Goal: Task Accomplishment & Management: Manage account settings

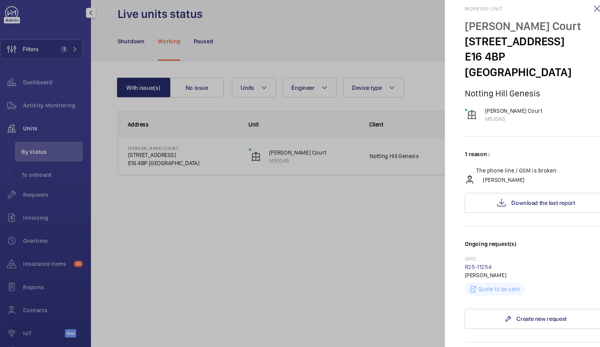
scroll to position [21, 0]
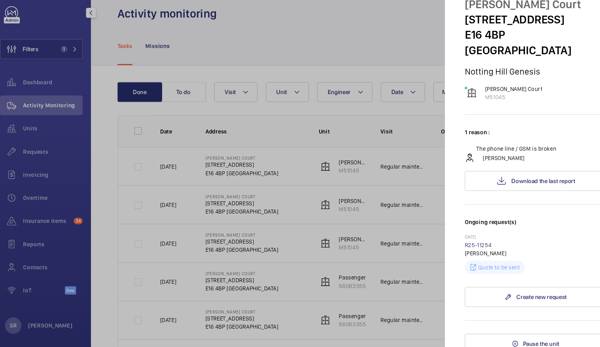
click at [95, 24] on div at bounding box center [300, 173] width 600 height 347
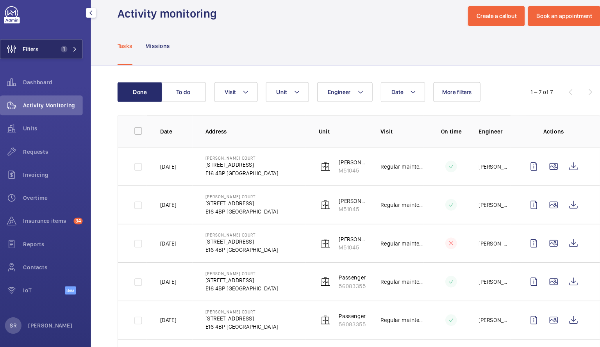
click at [73, 58] on span "1" at bounding box center [71, 59] width 19 height 6
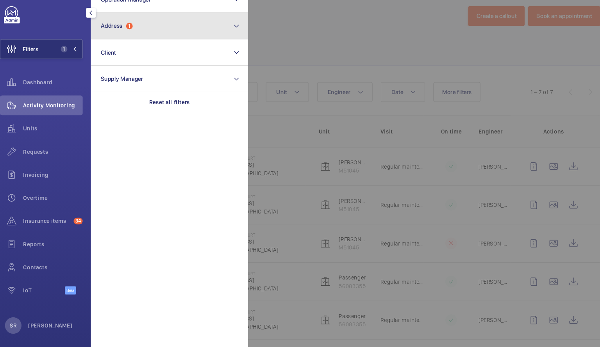
click at [215, 42] on button "Address 1" at bounding box center [168, 37] width 149 height 25
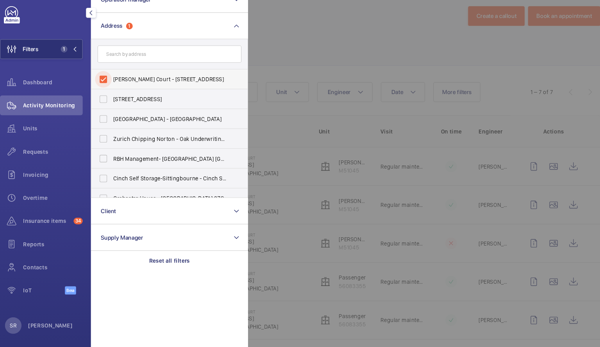
click at [104, 84] on input "[PERSON_NAME] Court - [STREET_ADDRESS]" at bounding box center [106, 88] width 16 height 16
checkbox input "false"
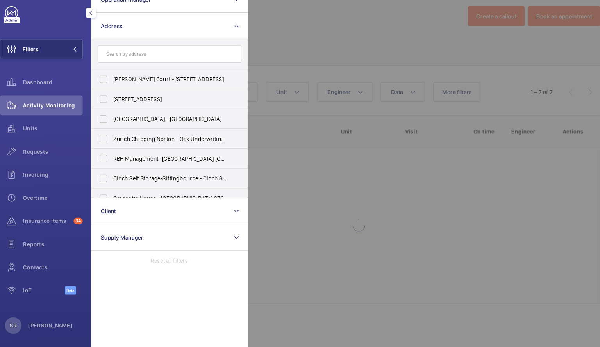
click at [361, 42] on div at bounding box center [542, 173] width 600 height 347
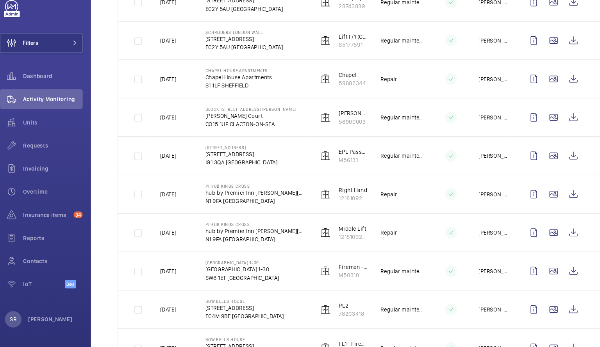
scroll to position [156, 0]
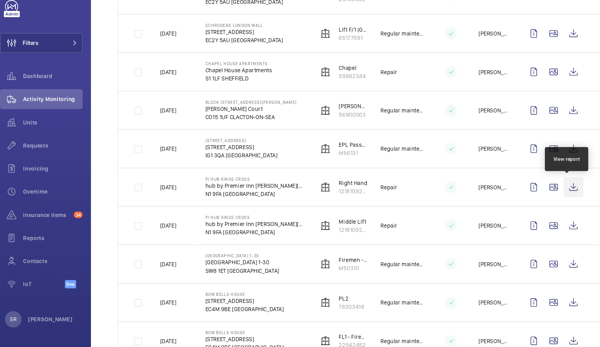
click at [550, 186] on wm-front-icon-button at bounding box center [550, 195] width 19 height 19
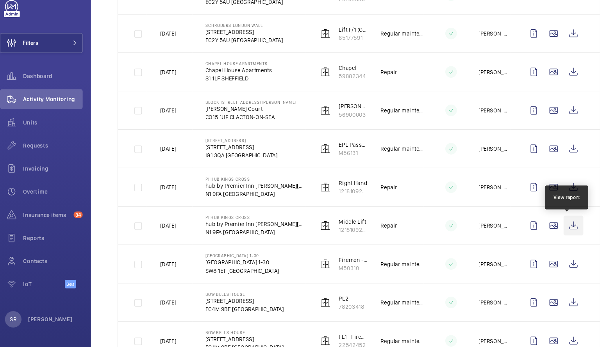
click at [541, 224] on wm-front-icon-button at bounding box center [550, 232] width 19 height 19
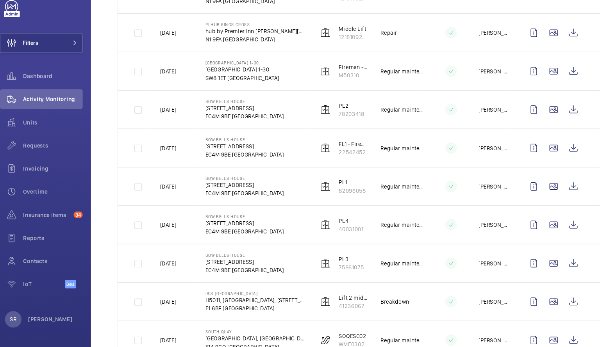
scroll to position [304, 0]
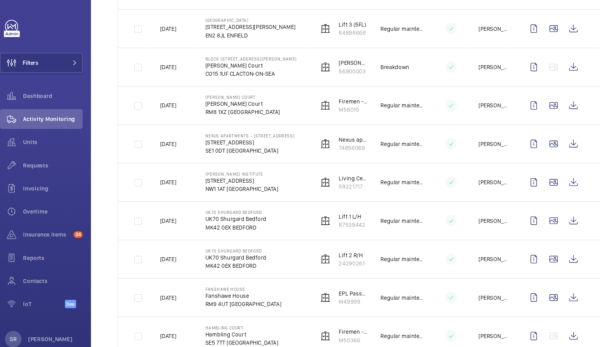
scroll to position [914, 0]
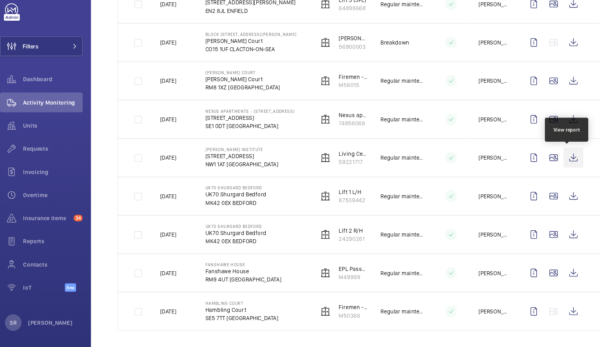
click at [546, 167] on wm-front-icon-button at bounding box center [550, 165] width 19 height 19
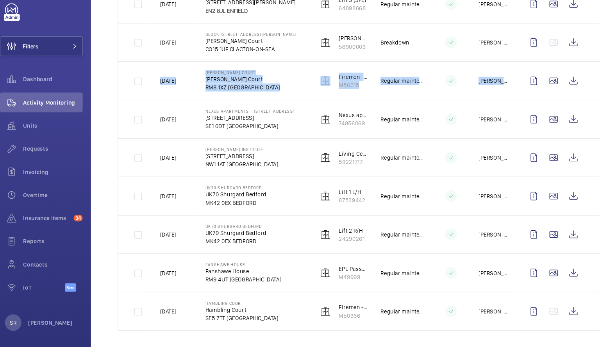
drag, startPoint x: 575, startPoint y: 56, endPoint x: 575, endPoint y: 86, distance: 30.1
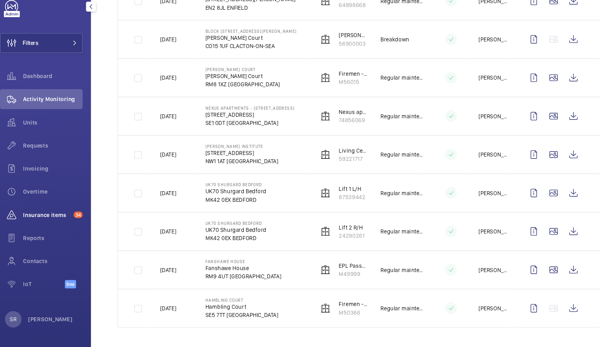
click at [61, 220] on span "Insurance items" at bounding box center [52, 222] width 45 height 8
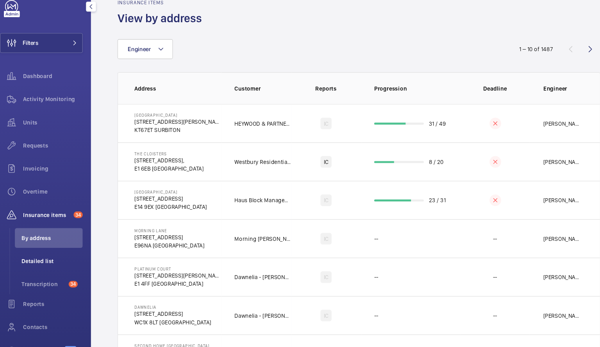
click at [43, 266] on span "Detailed list" at bounding box center [57, 266] width 58 height 8
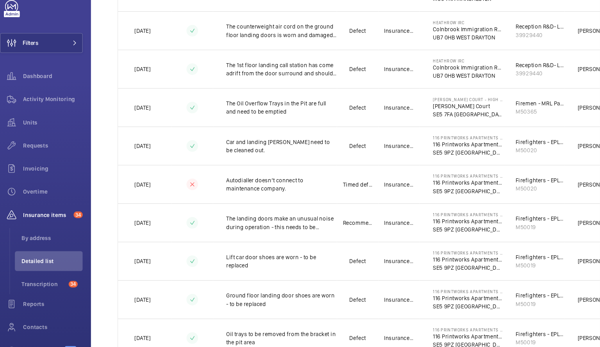
scroll to position [657, 0]
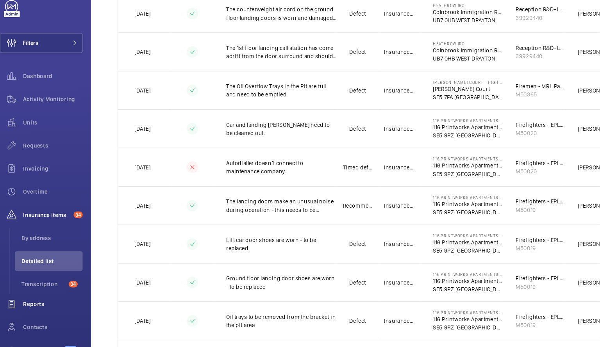
drag, startPoint x: 110, startPoint y: 299, endPoint x: 70, endPoint y: 305, distance: 41.1
drag, startPoint x: 70, startPoint y: 305, endPoint x: 110, endPoint y: 104, distance: 205.7
click at [110, 104] on div "Date Engineer Unit Report Type 1 – 30 of 21281 Date Deadline Insurance item des…" at bounding box center [347, 19] width 507 height 1190
click at [103, 96] on div "Date Engineer Unit Report Type 1 – 30 of 21281 Date Deadline Insurance item des…" at bounding box center [347, 19] width 507 height 1190
click at [104, 114] on div "Date Engineer Unit Report Type 1 – 30 of 21281 Date Deadline Insurance item des…" at bounding box center [347, 19] width 507 height 1190
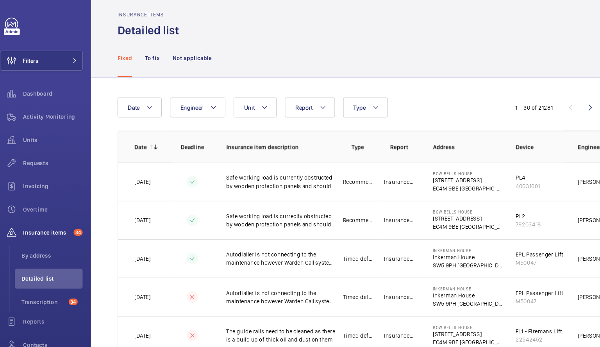
scroll to position [0, 0]
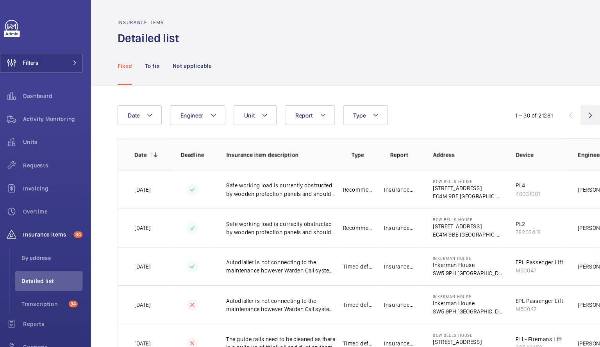
click at [559, 109] on wm-front-icon-button at bounding box center [566, 109] width 19 height 19
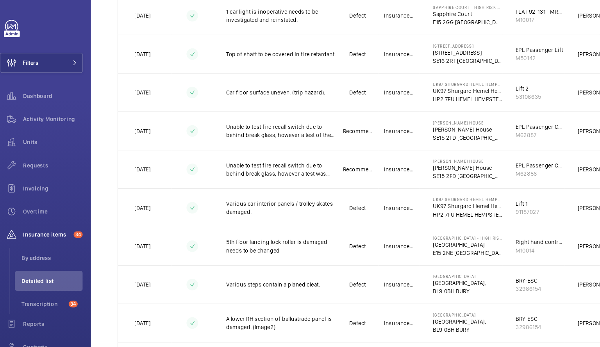
scroll to position [203, 0]
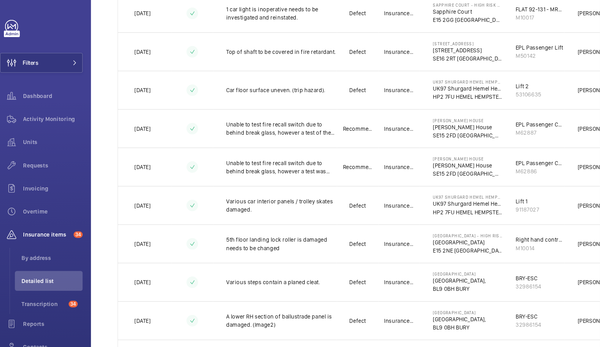
click at [414, 85] on td "UK97 Shurgard Hemel Hempstead UK97 Shurgard Hemel Hempstead HP2 7FU HEMEL HEMPS…" at bounding box center [444, 85] width 78 height 36
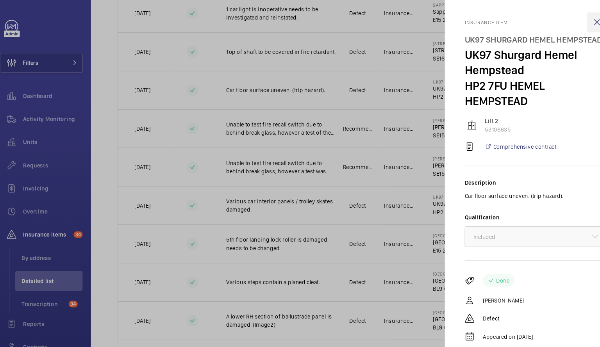
click at [575, 17] on wm-front-icon-button at bounding box center [572, 21] width 19 height 19
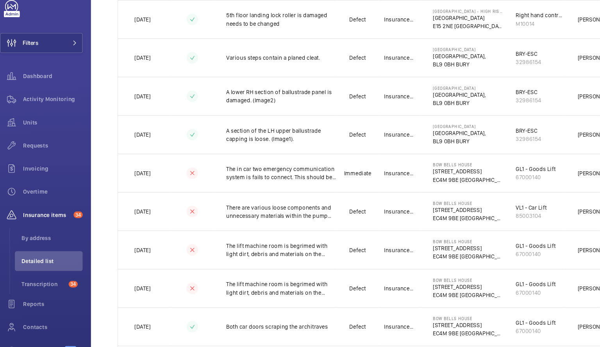
scroll to position [406, 0]
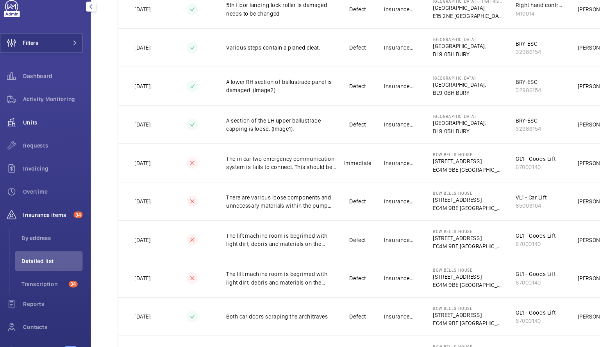
click at [43, 132] on span "Units" at bounding box center [58, 135] width 56 height 8
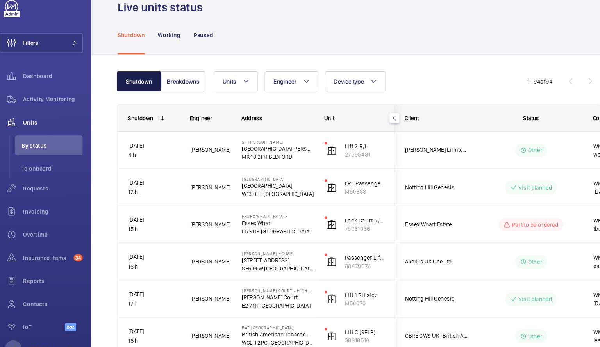
click at [136, 102] on button "Shutdown" at bounding box center [139, 95] width 42 height 19
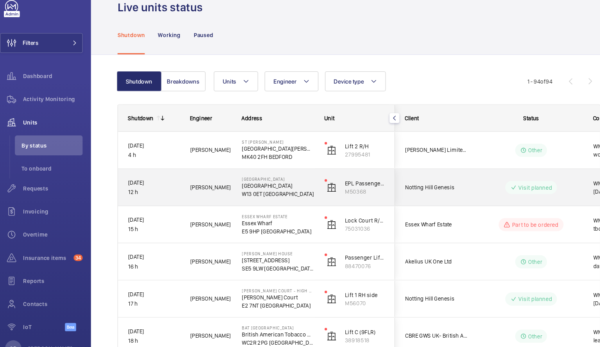
click at [163, 189] on p "[DATE]" at bounding box center [153, 191] width 48 height 9
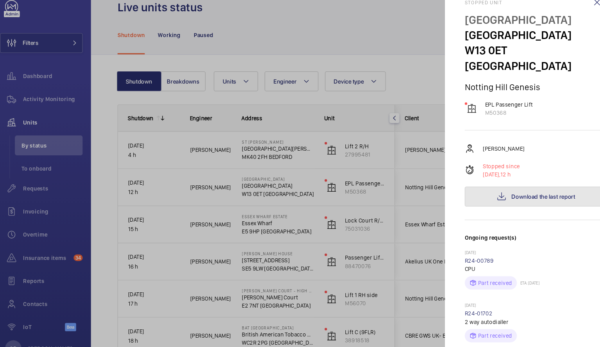
click at [519, 202] on span "Download the last report" at bounding box center [521, 205] width 60 height 6
click at [565, 23] on wm-front-icon-button at bounding box center [572, 21] width 19 height 19
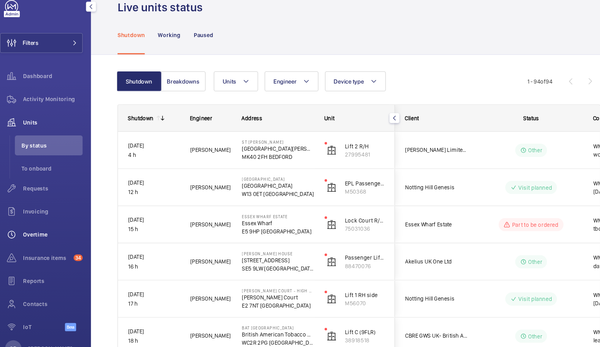
click at [41, 239] on span "Overtime" at bounding box center [58, 241] width 56 height 8
